Goal: Find specific page/section: Find specific page/section

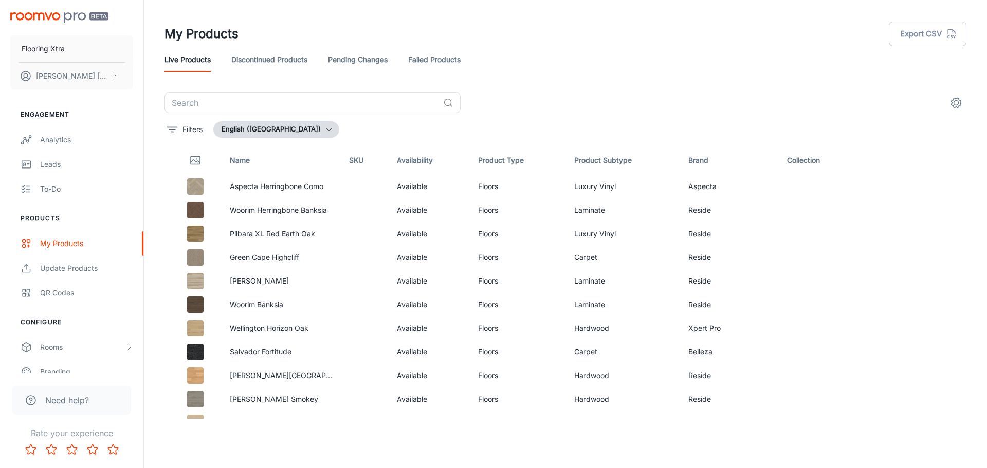
click at [434, 54] on link "Failed Products" at bounding box center [434, 59] width 52 height 25
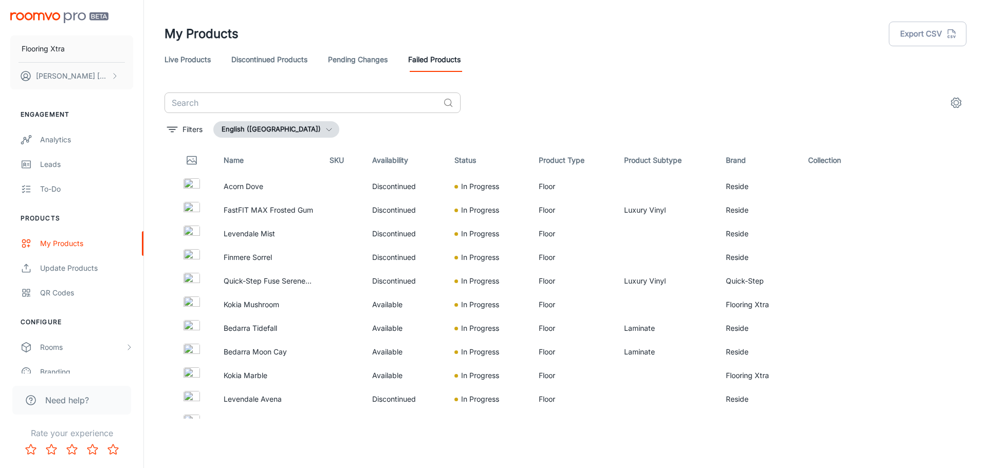
click at [355, 98] on input "text" at bounding box center [301, 102] width 274 height 21
click at [360, 89] on header "My Products Export CSV Live Products Discontinued Products Pending Changes Fail…" at bounding box center [565, 46] width 826 height 92
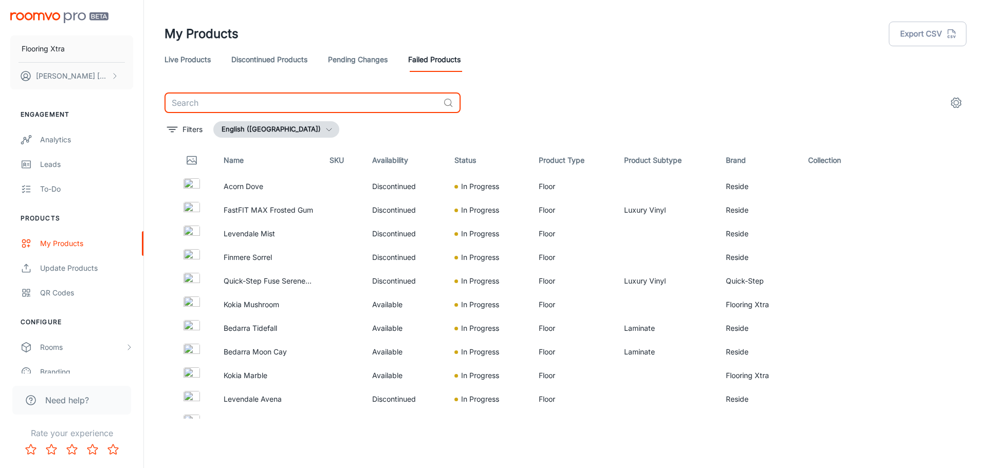
click at [353, 112] on input "text" at bounding box center [301, 102] width 274 height 21
paste input "Kokia"
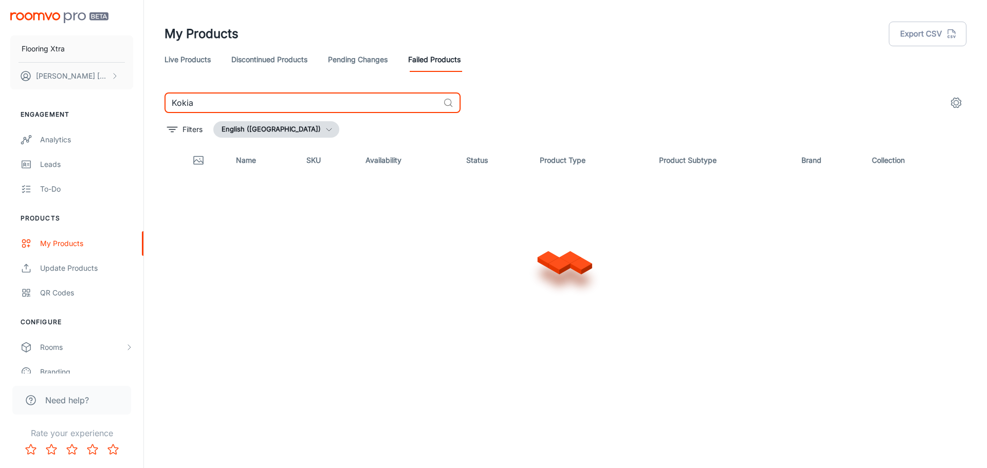
type input "Kokia"
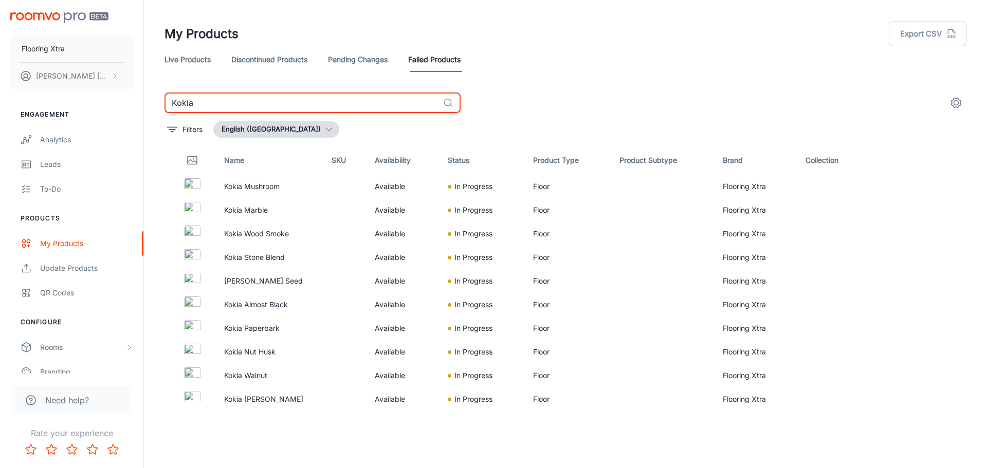
click at [306, 107] on input "Kokia" at bounding box center [301, 102] width 274 height 21
click at [309, 108] on input "Kokia" at bounding box center [301, 102] width 274 height 21
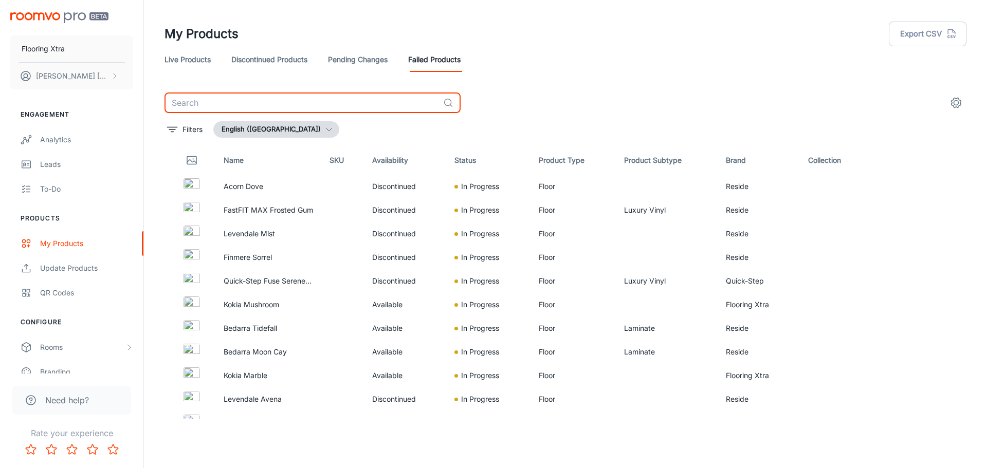
paste input "Bedarra"
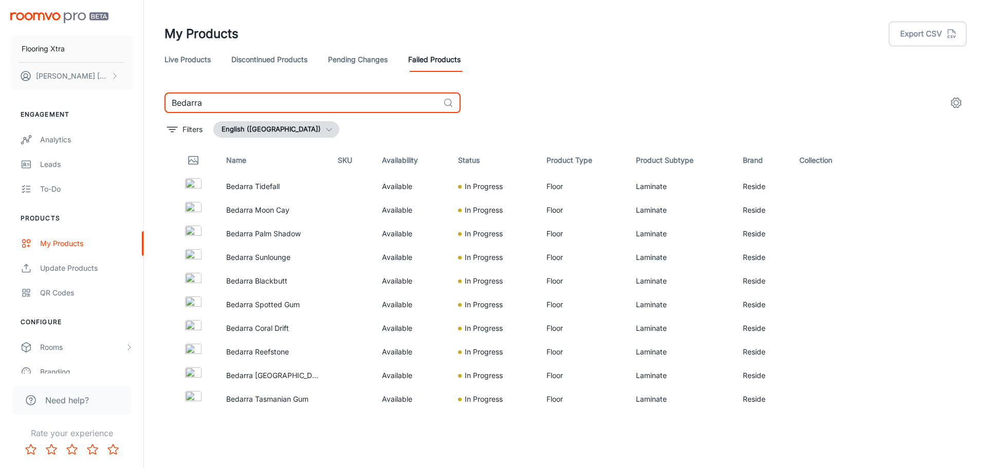
click at [267, 102] on input "Bedarra" at bounding box center [301, 102] width 274 height 21
click at [283, 96] on div "My Products Export CSV Live Products Discontinued Products Pending Changes Fail…" at bounding box center [565, 209] width 826 height 419
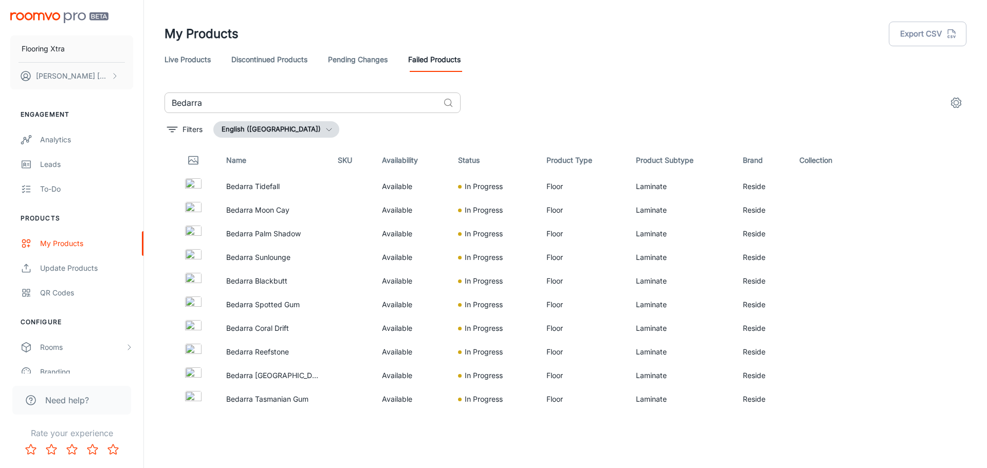
click at [286, 99] on input "Bedarra" at bounding box center [301, 102] width 274 height 21
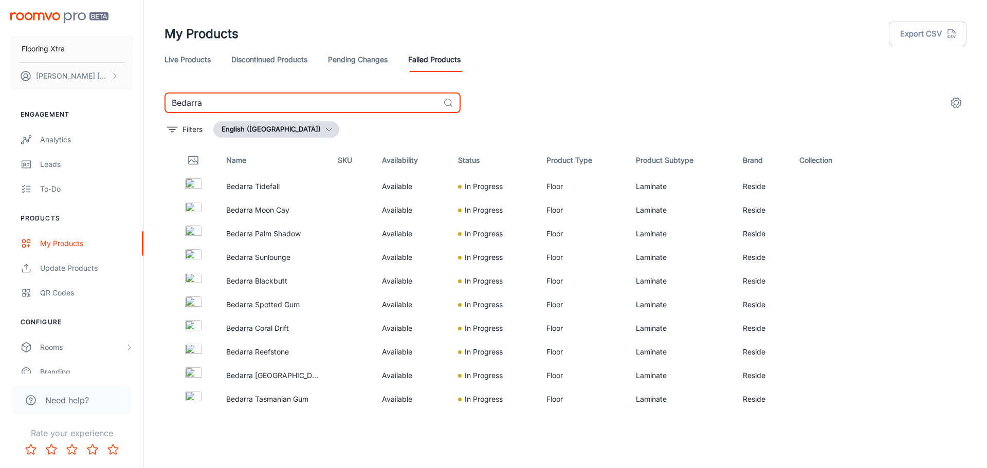
click at [287, 99] on input "Bedarra" at bounding box center [301, 102] width 274 height 21
paste input "Acorn"
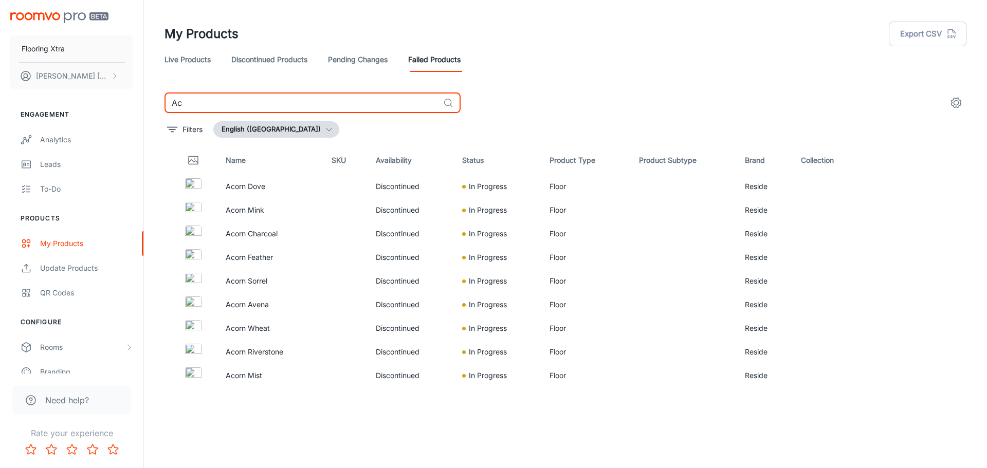
type input "A"
click at [290, 106] on input "Finmere" at bounding box center [301, 102] width 274 height 21
paste input "Levendal"
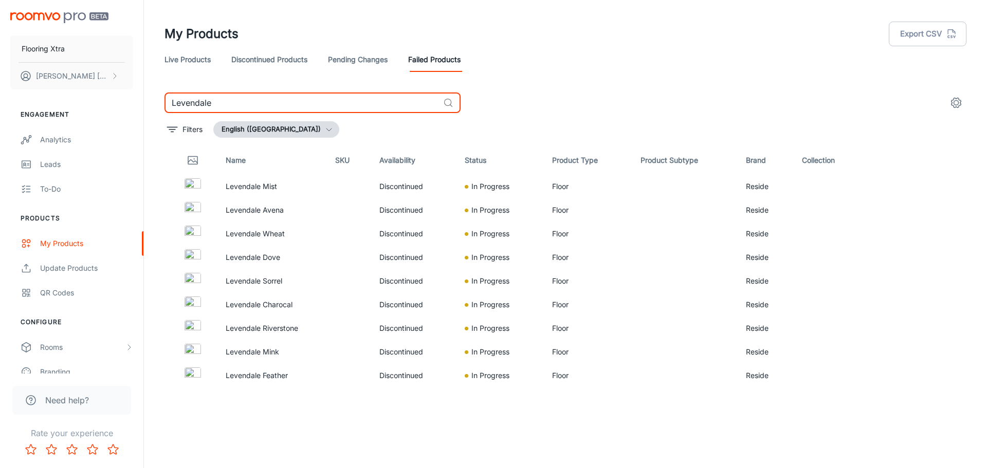
click at [245, 108] on input "Levendale" at bounding box center [301, 102] width 274 height 21
paste input "Yarrabe"
click at [309, 106] on input "Yarrabee" at bounding box center [301, 102] width 274 height 21
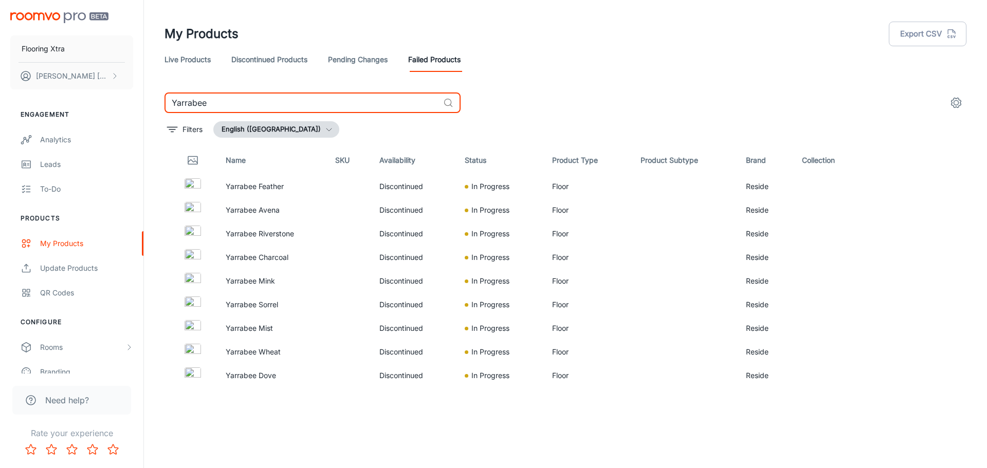
click at [309, 106] on input "Yarrabee" at bounding box center [301, 102] width 274 height 21
click at [309, 109] on input "Yarrabee" at bounding box center [301, 102] width 274 height 21
paste input "FastFIT MAX"
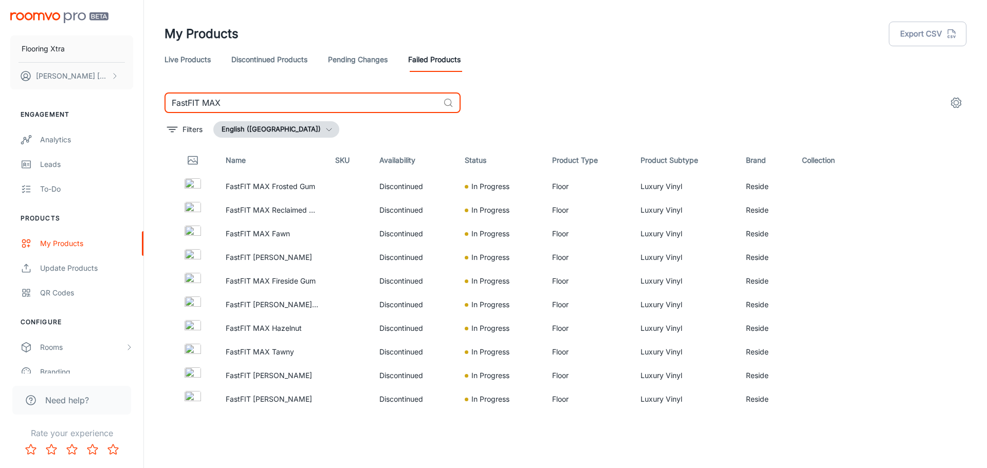
type input "FastFIT MAX"
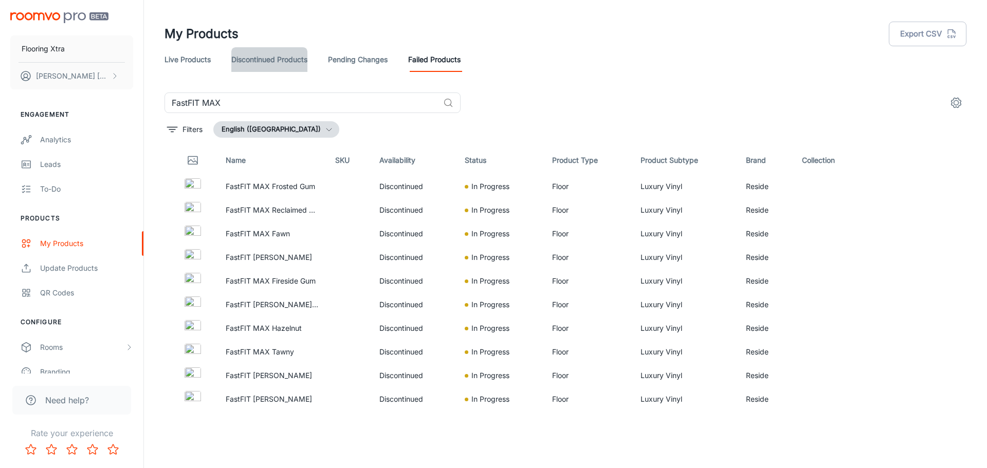
click at [299, 60] on link "Discontinued Products" at bounding box center [269, 59] width 76 height 25
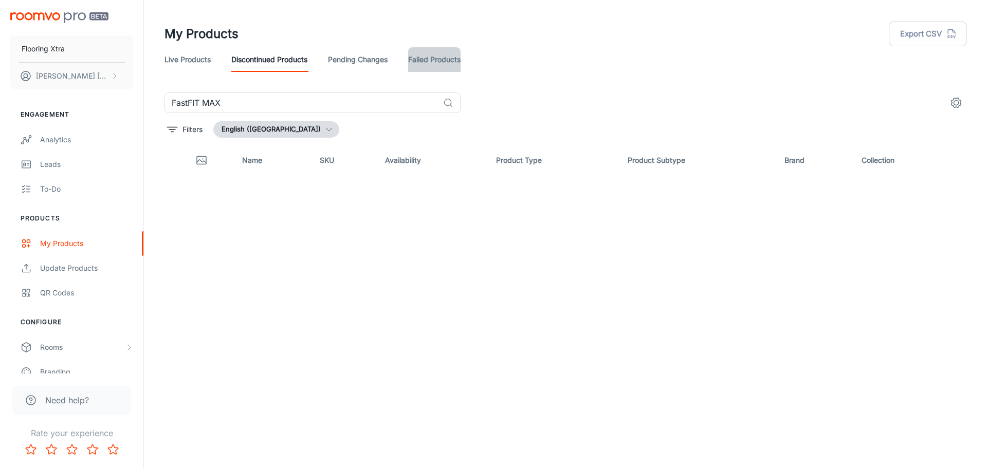
click at [442, 61] on link "Failed Products" at bounding box center [434, 59] width 52 height 25
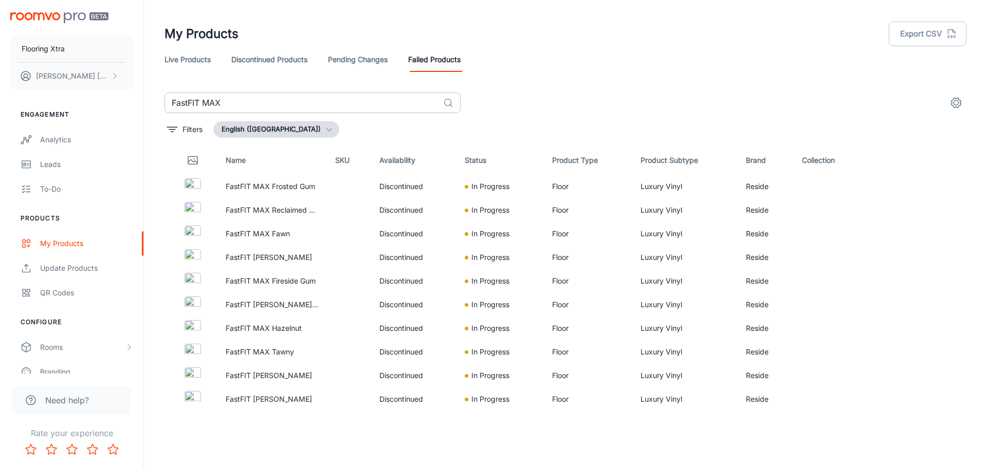
click at [270, 103] on input "FastFIT MAX" at bounding box center [301, 102] width 274 height 21
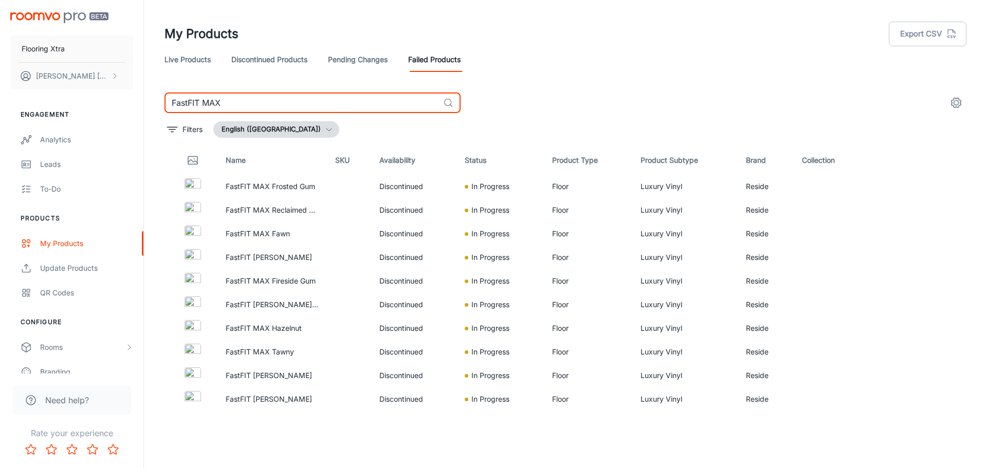
click at [270, 103] on input "FastFIT MAX" at bounding box center [301, 102] width 274 height 21
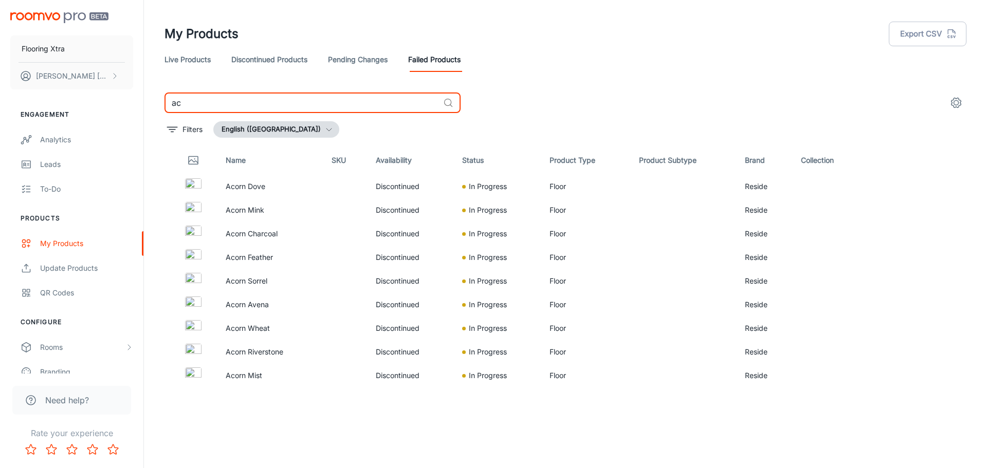
type input "a"
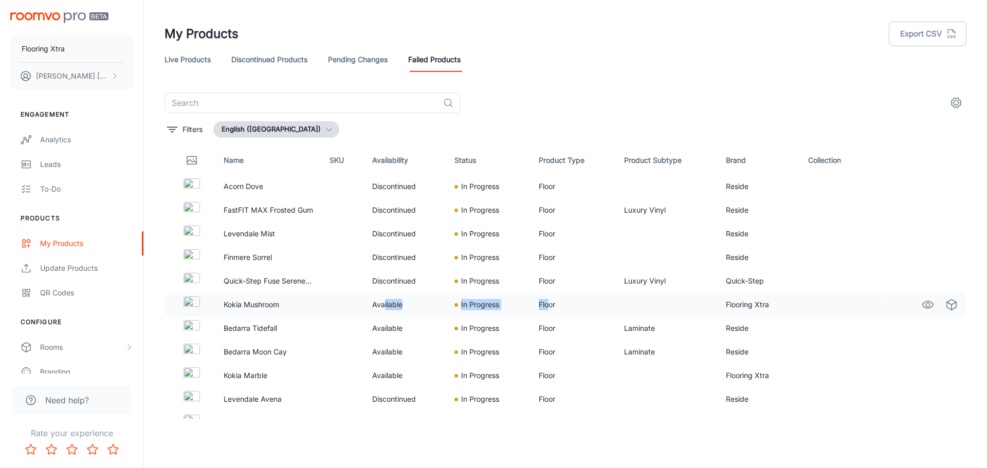
drag, startPoint x: 479, startPoint y: 314, endPoint x: 545, endPoint y: 316, distance: 65.8
click at [545, 316] on tr "Kokia Mushroom Available In Progress Floor Flooring Xtra" at bounding box center [565, 305] width 802 height 24
click at [364, 308] on td "Available" at bounding box center [405, 305] width 83 height 24
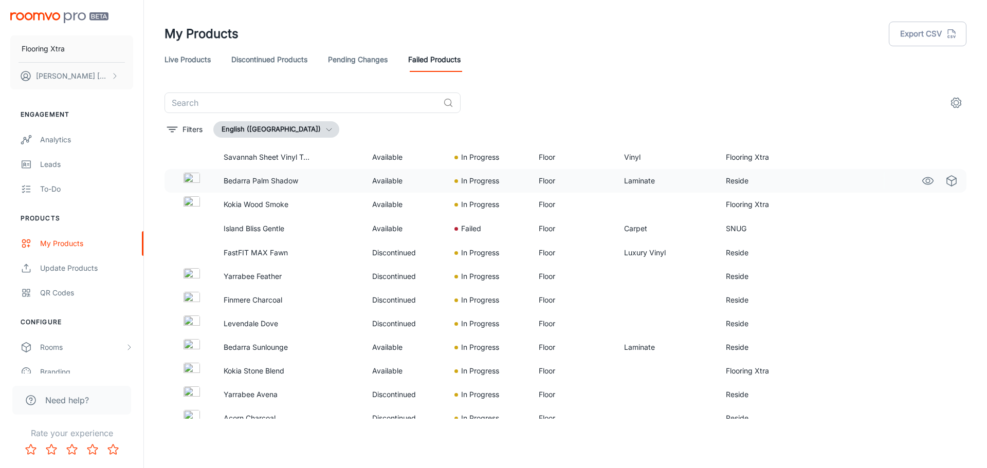
scroll to position [411, 0]
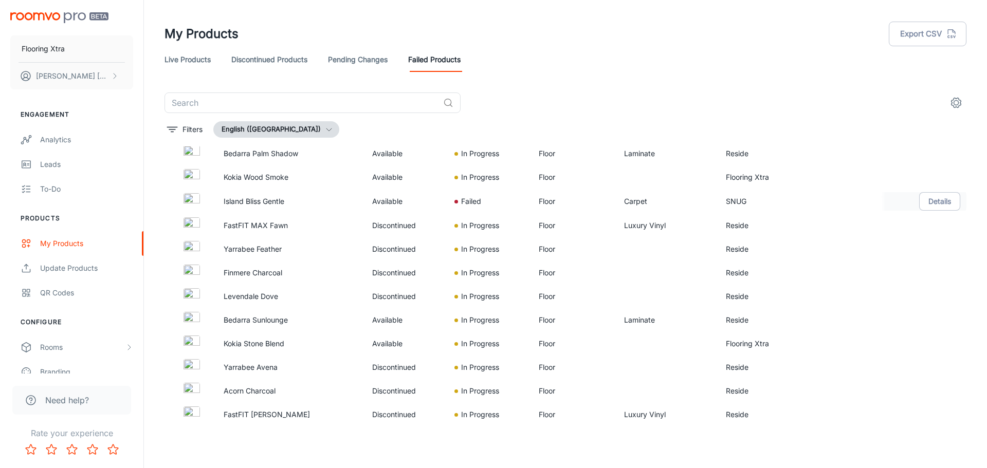
click at [374, 194] on td "Available" at bounding box center [405, 201] width 83 height 25
drag, startPoint x: 361, startPoint y: 225, endPoint x: 424, endPoint y: 224, distance: 63.7
click at [424, 224] on tr "FastFIT MAX Fawn Discontinued In Progress Floor Luxury Vinyl Reside" at bounding box center [565, 226] width 802 height 24
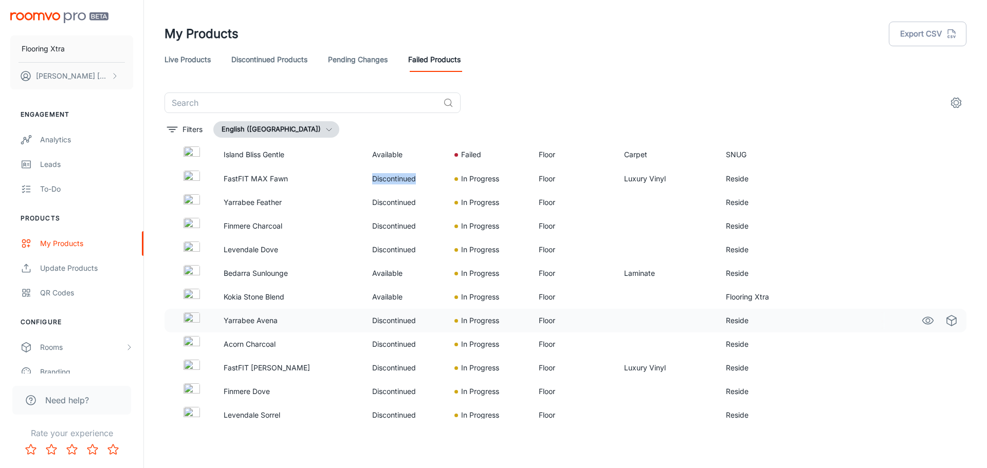
scroll to position [513, 0]
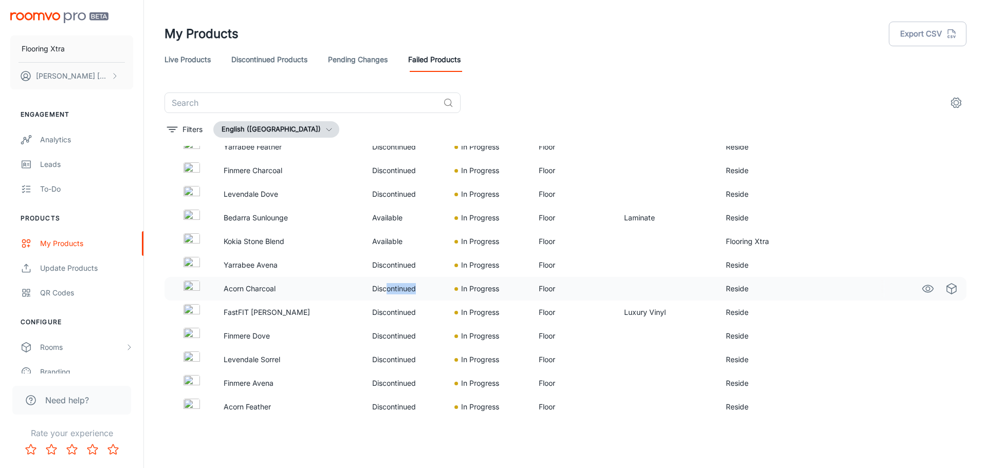
drag, startPoint x: 384, startPoint y: 277, endPoint x: 438, endPoint y: 282, distance: 54.6
click at [438, 282] on td "Discontinued" at bounding box center [405, 289] width 83 height 24
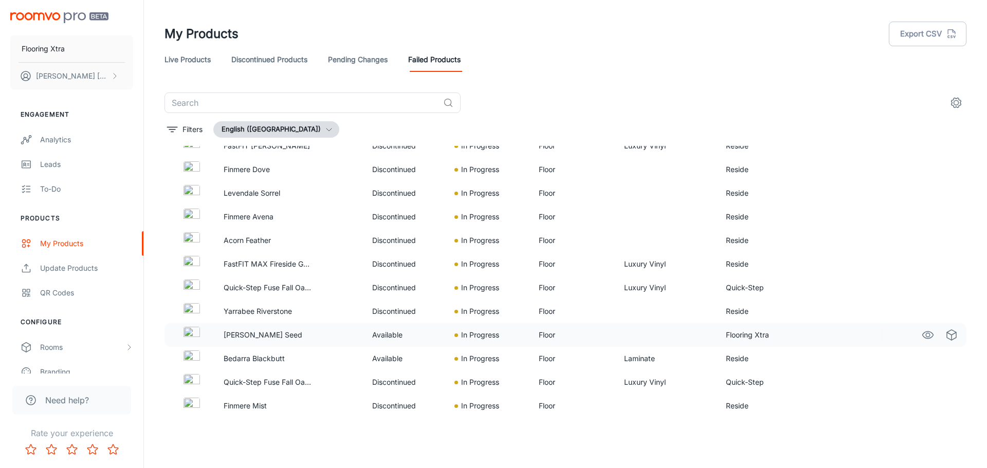
scroll to position [719, 0]
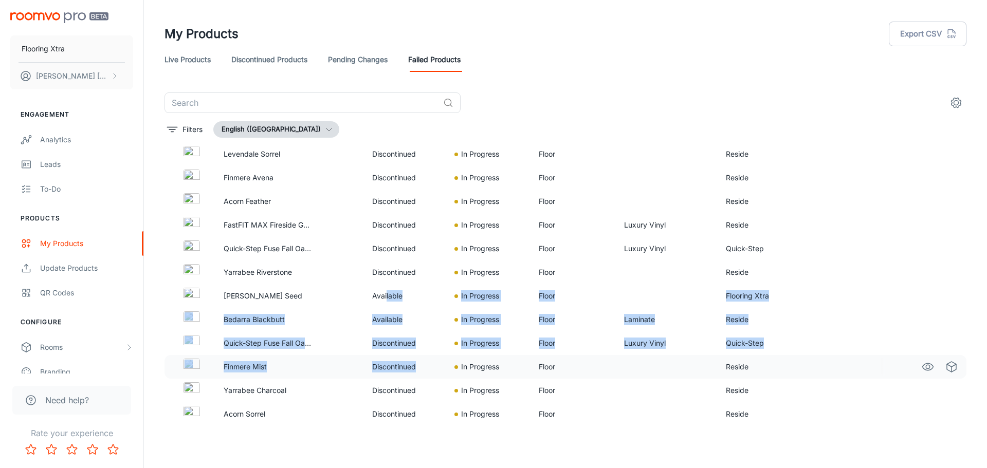
drag, startPoint x: 384, startPoint y: 306, endPoint x: 438, endPoint y: 361, distance: 77.4
click at [438, 361] on tbody "Acorn Dove Discontinued In Progress Floor Reside FastFIT MAX Frosted Gum Discon…" at bounding box center [565, 213] width 802 height 1514
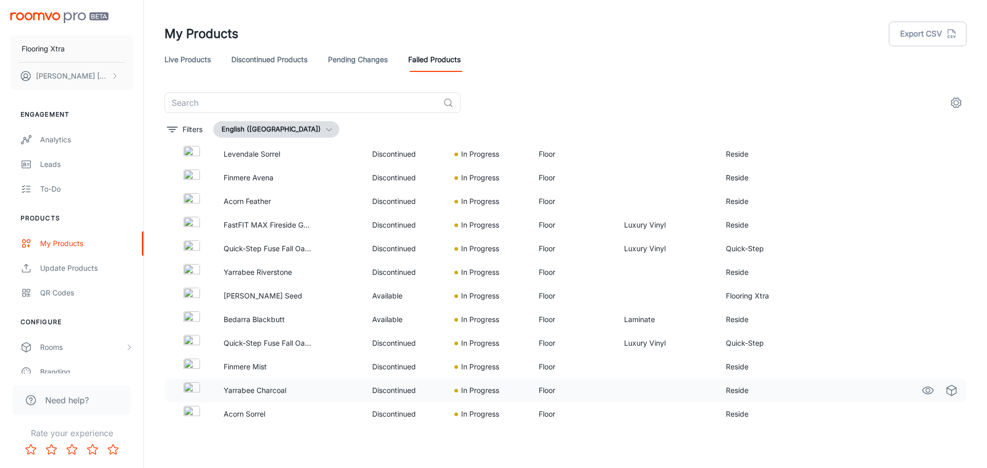
click at [411, 394] on td "Discontinued" at bounding box center [405, 391] width 83 height 24
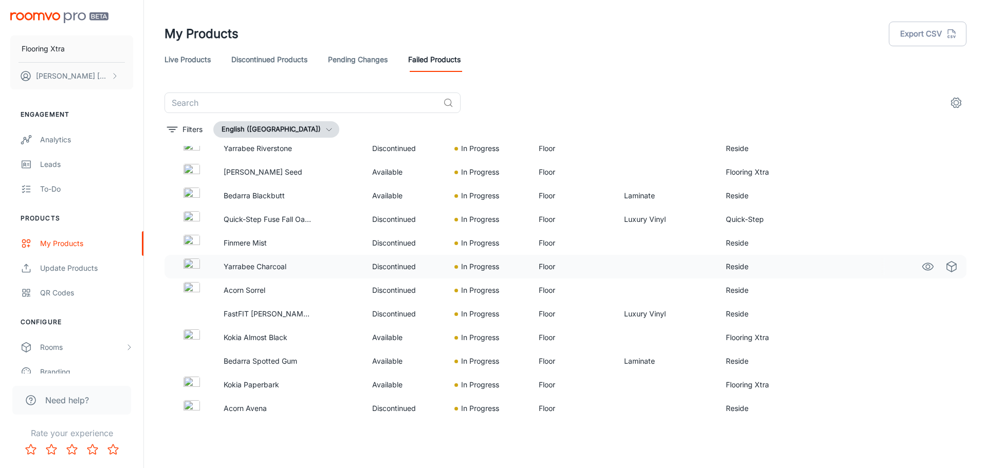
scroll to position [976, 0]
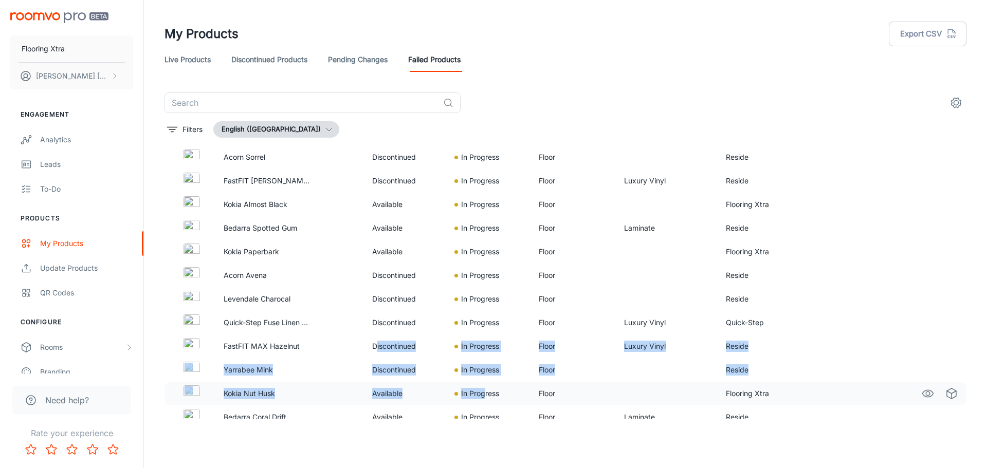
drag, startPoint x: 396, startPoint y: 364, endPoint x: 482, endPoint y: 388, distance: 90.1
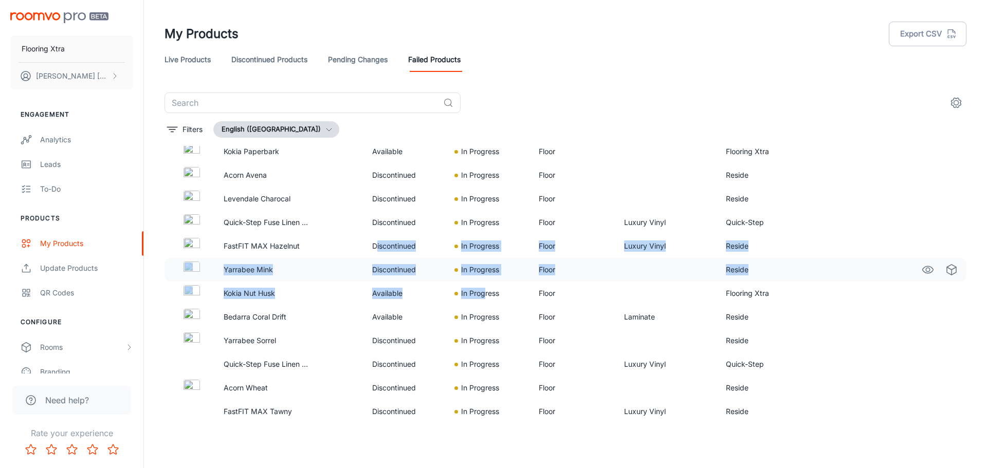
scroll to position [1181, 0]
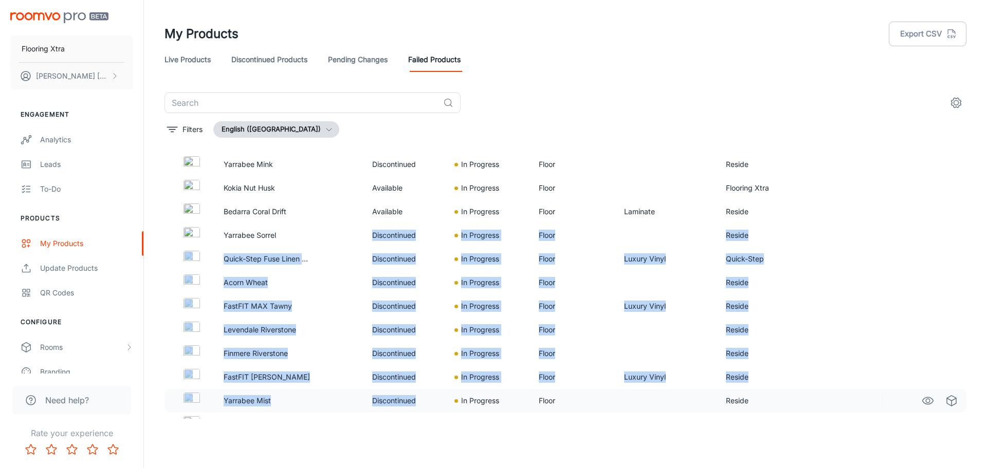
drag, startPoint x: 366, startPoint y: 234, endPoint x: 414, endPoint y: 394, distance: 166.2
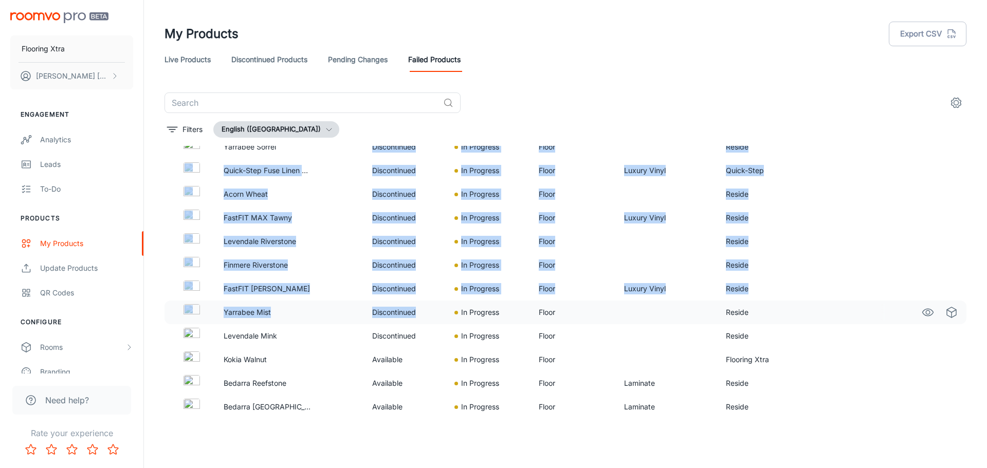
click at [325, 306] on td at bounding box center [342, 313] width 42 height 24
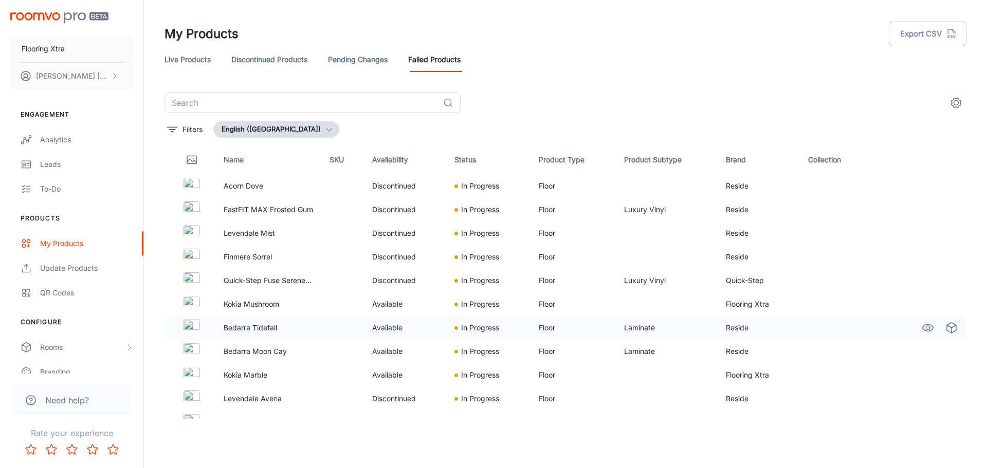
scroll to position [0, 0]
click at [289, 65] on link "Discontinued Products" at bounding box center [269, 59] width 76 height 25
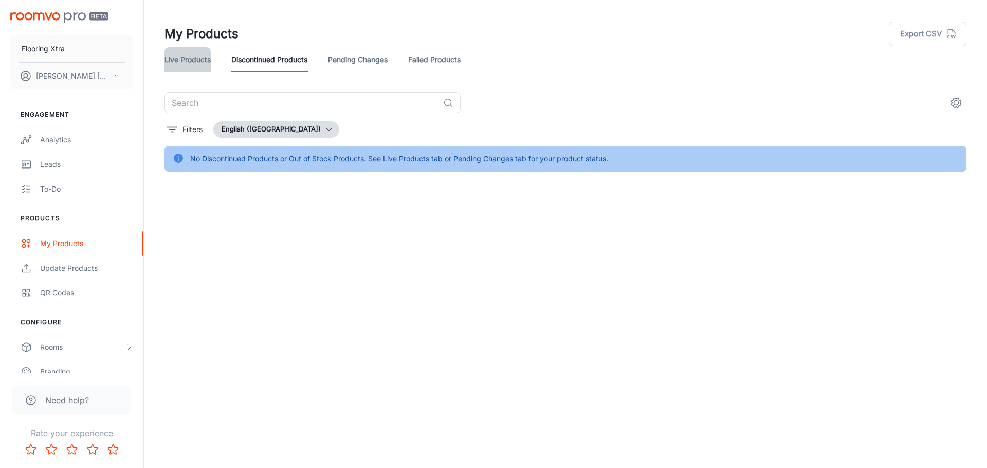
click at [196, 61] on link "Live Products" at bounding box center [187, 59] width 46 height 25
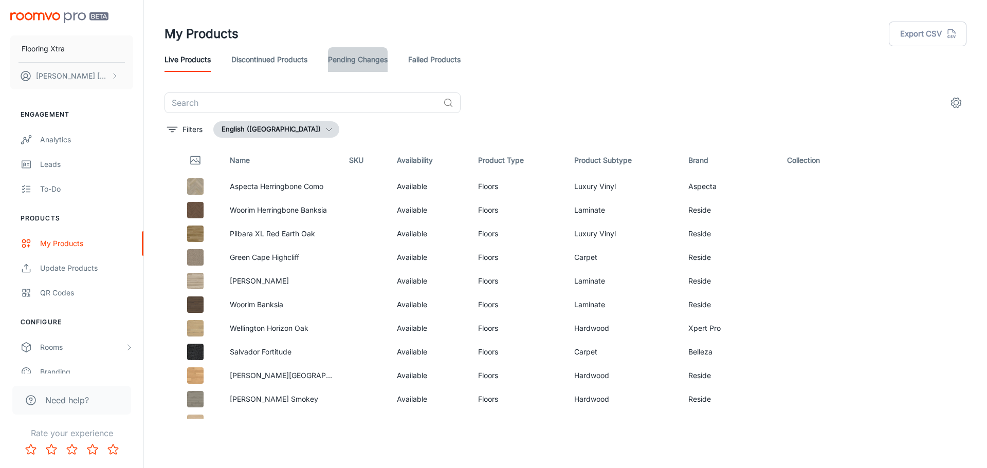
click at [354, 57] on link "Pending Changes" at bounding box center [358, 59] width 60 height 25
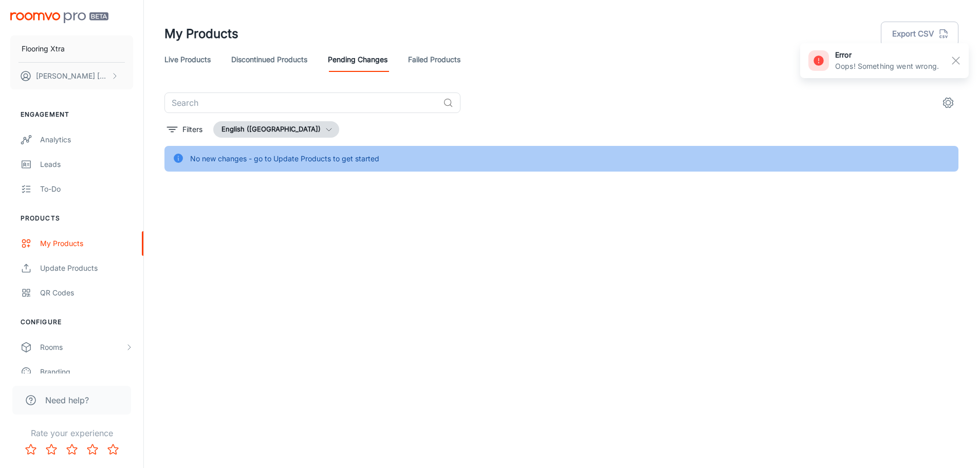
click at [477, 62] on div "Live Products Discontinued Products Pending Changes Failed Products" at bounding box center [561, 59] width 794 height 25
click at [454, 66] on link "Failed Products" at bounding box center [434, 59] width 52 height 25
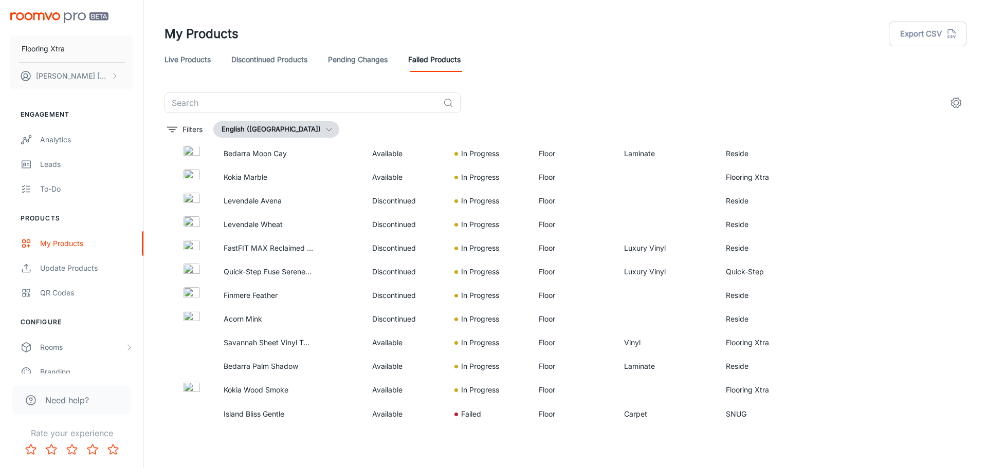
scroll to position [308, 0]
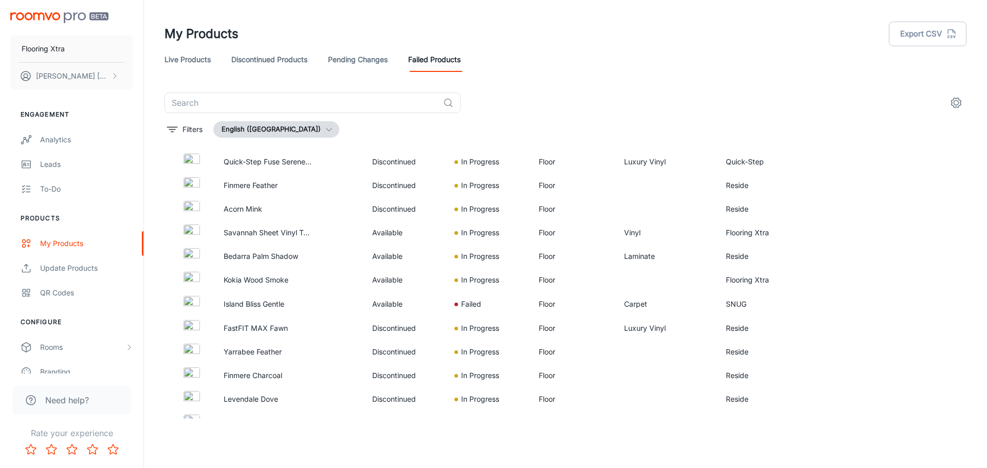
click at [863, 55] on div "Live Products Discontinued Products Pending Changes Failed Products" at bounding box center [565, 59] width 802 height 25
click at [187, 61] on link "Live Products" at bounding box center [187, 59] width 46 height 25
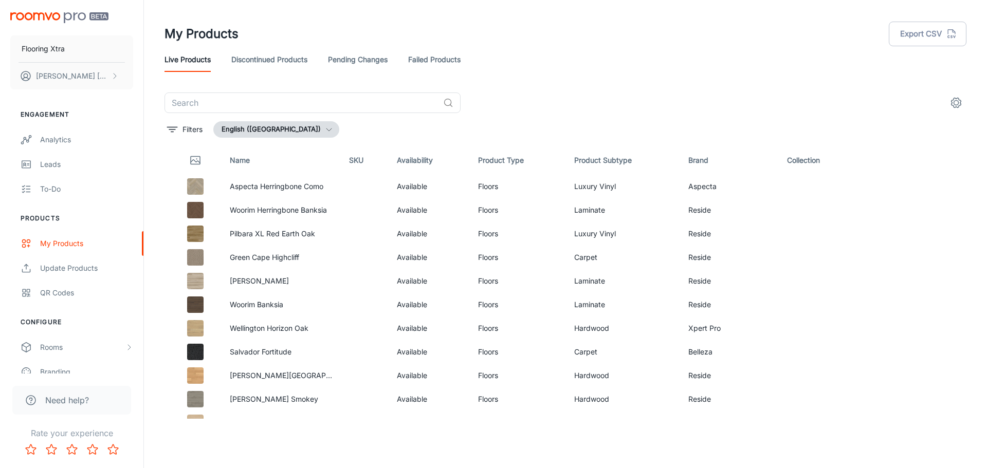
click at [438, 56] on link "Failed Products" at bounding box center [434, 59] width 52 height 25
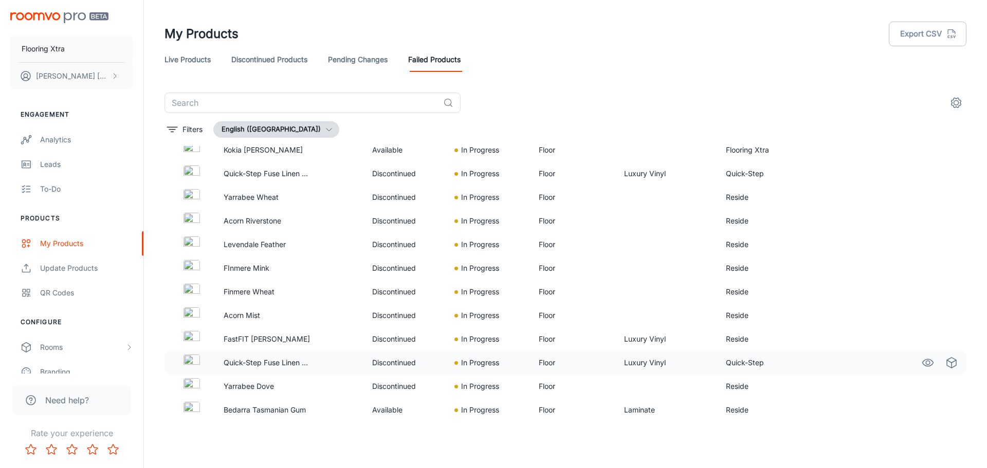
scroll to position [1553, 0]
